Goal: Navigation & Orientation: Find specific page/section

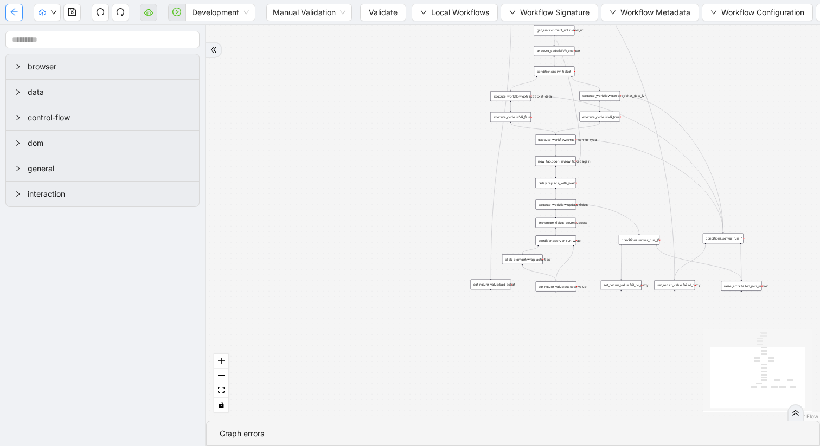
click at [14, 17] on button "button" at bounding box center [13, 12] width 17 height 17
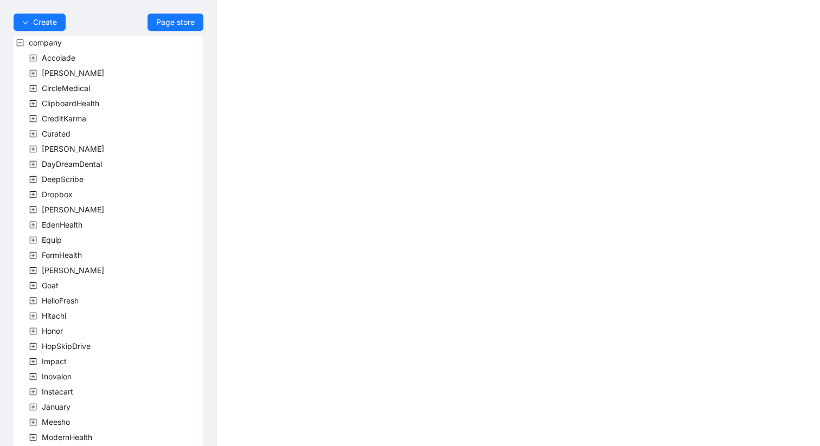
scroll to position [3, 0]
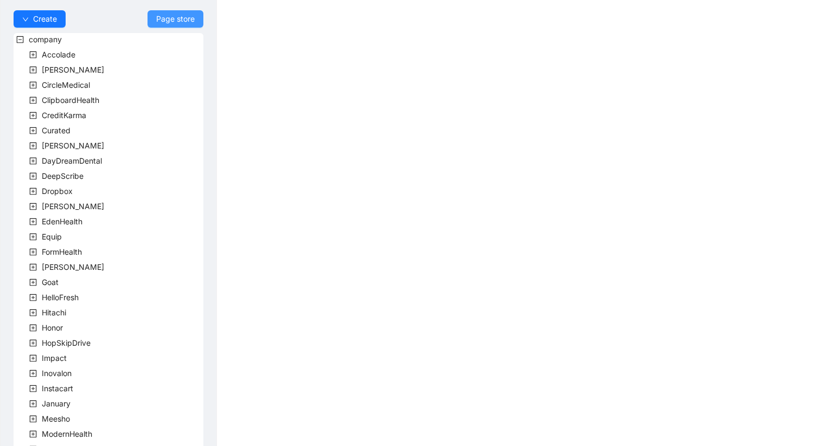
click at [162, 14] on span "Page store" at bounding box center [175, 19] width 38 height 12
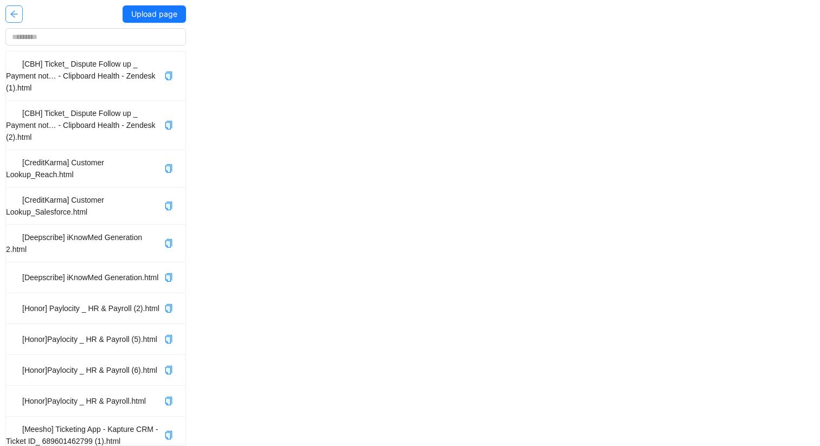
click at [13, 10] on icon "arrow-left" at bounding box center [14, 14] width 9 height 9
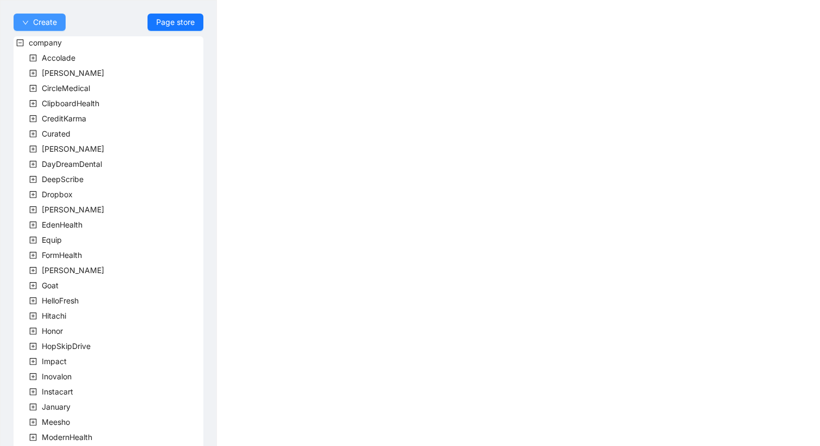
click at [52, 21] on span "Create" at bounding box center [45, 22] width 24 height 12
